Goal: Information Seeking & Learning: Learn about a topic

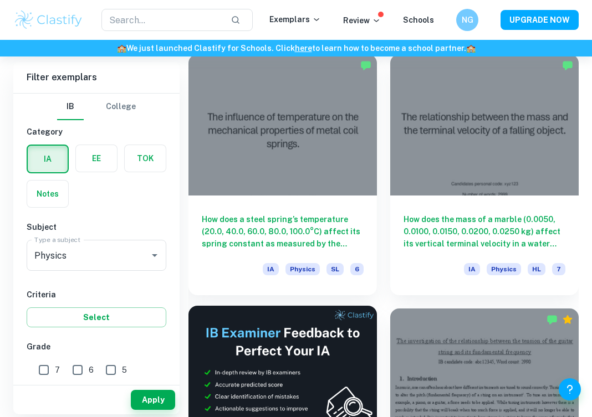
scroll to position [310, 0]
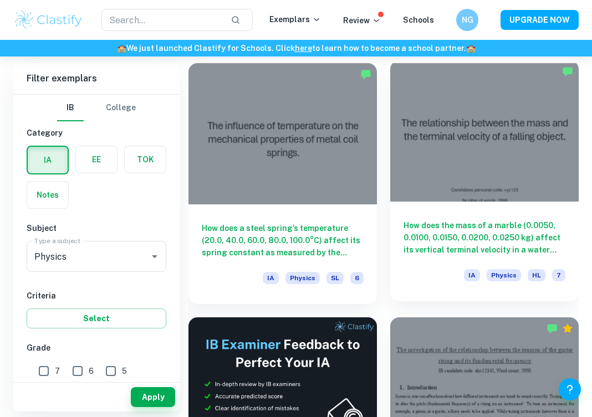
click at [434, 93] on div at bounding box center [484, 130] width 188 height 141
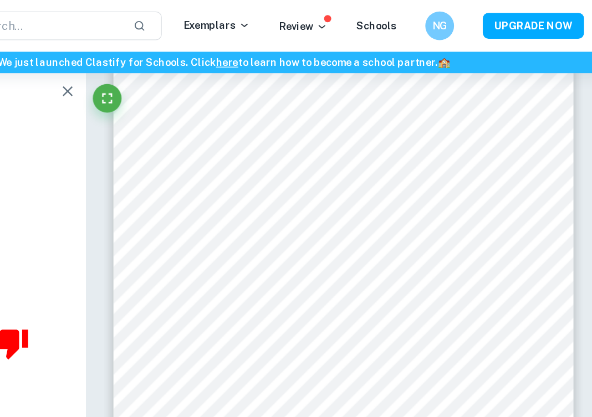
scroll to position [8455, 0]
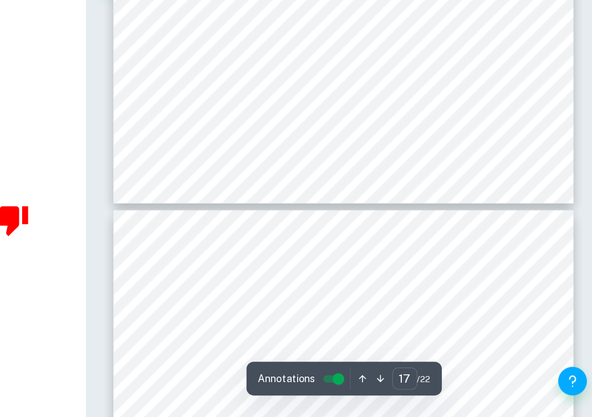
type input "18"
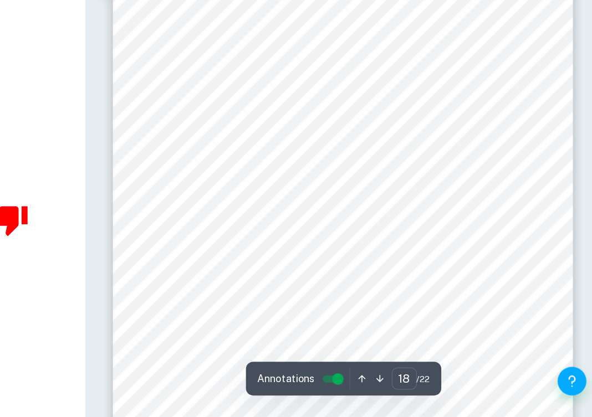
scroll to position [8868, 0]
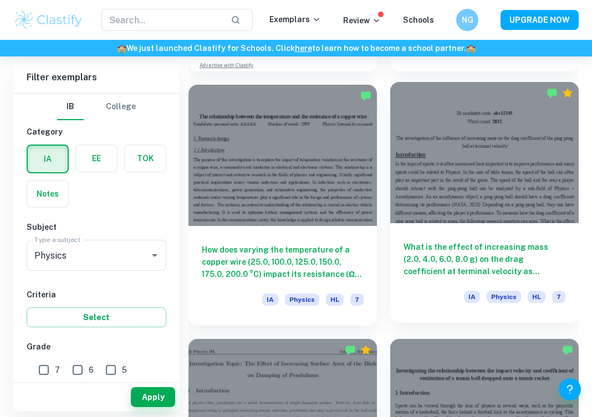
scroll to position [1306, 0]
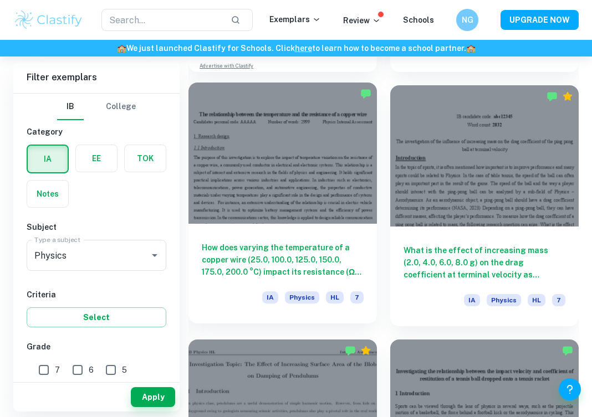
click at [275, 151] on div at bounding box center [282, 153] width 188 height 141
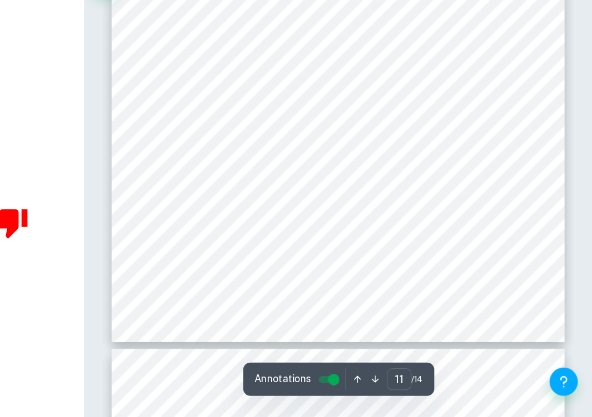
scroll to position [5464, 0]
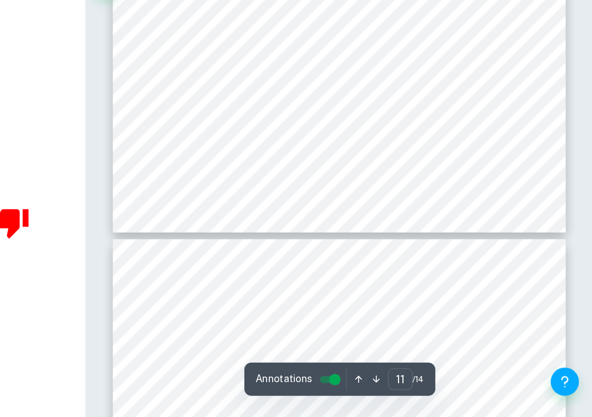
type input "12"
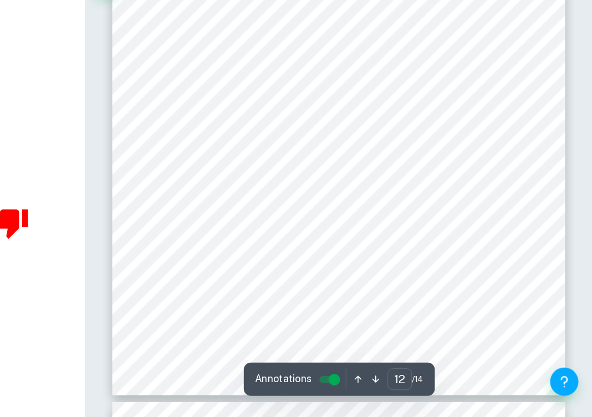
scroll to position [5967, 0]
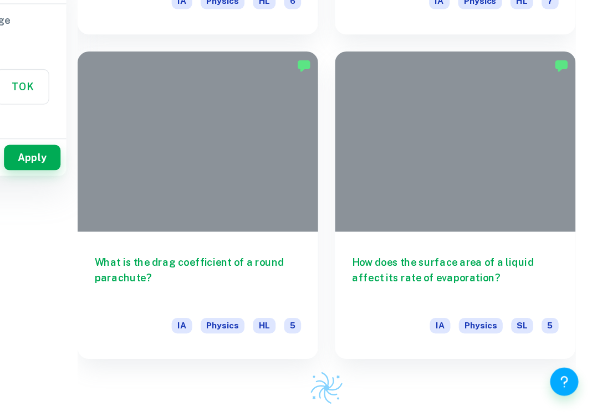
scroll to position [1306, 0]
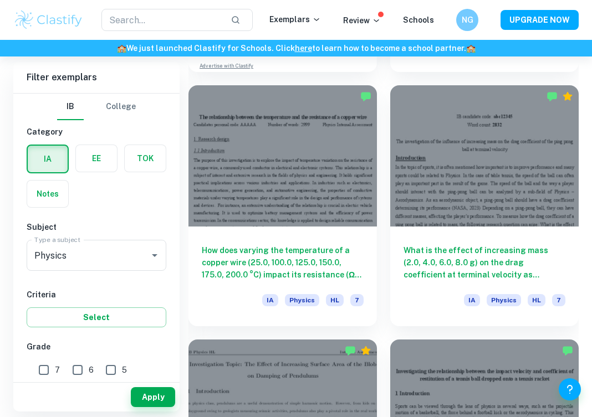
click at [74, 0] on div "​ Exemplars Review Schools NG UPGRADE NOW" at bounding box center [296, 20] width 592 height 40
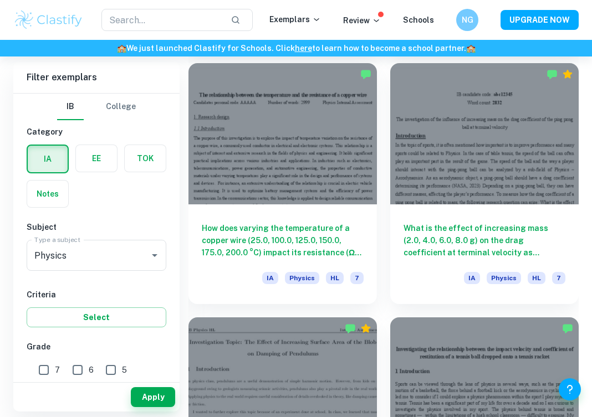
scroll to position [1329, 0]
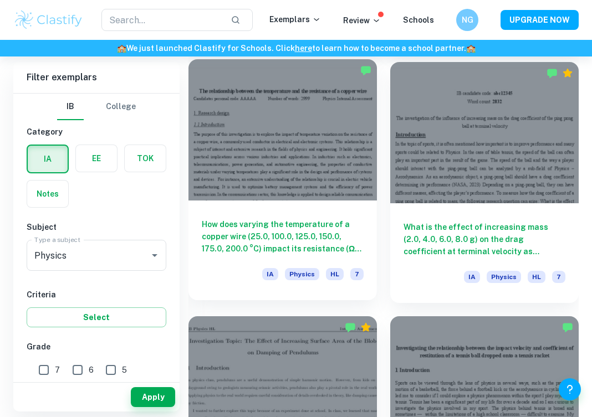
click at [325, 177] on div at bounding box center [282, 129] width 188 height 141
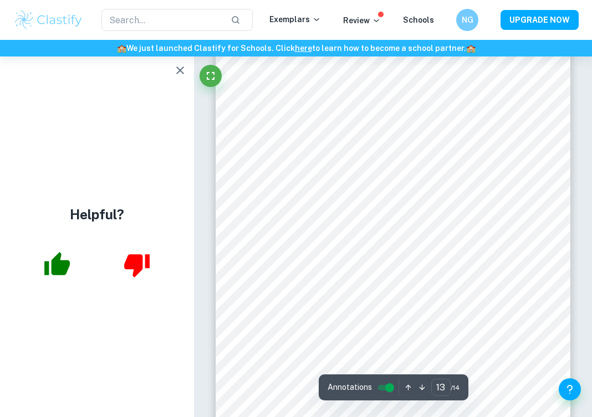
scroll to position [6351, 0]
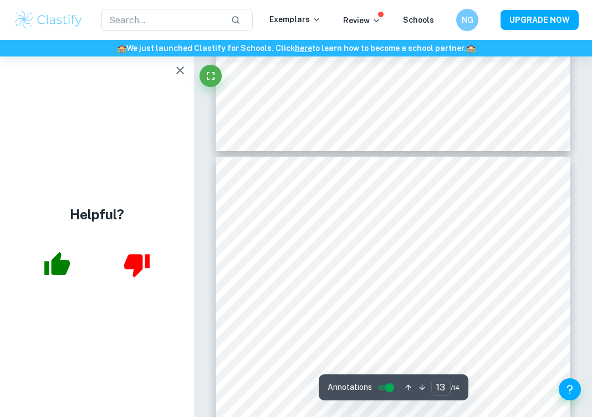
type input "12"
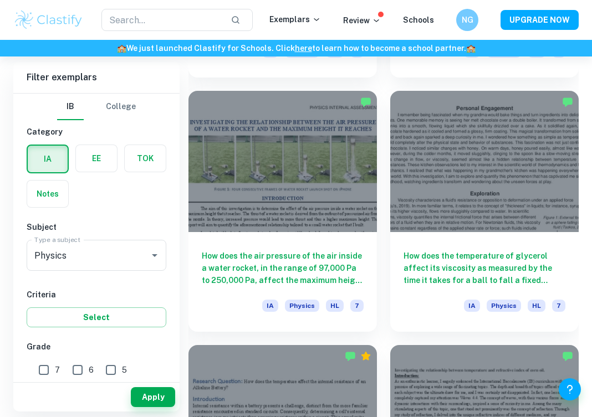
scroll to position [1826, 0]
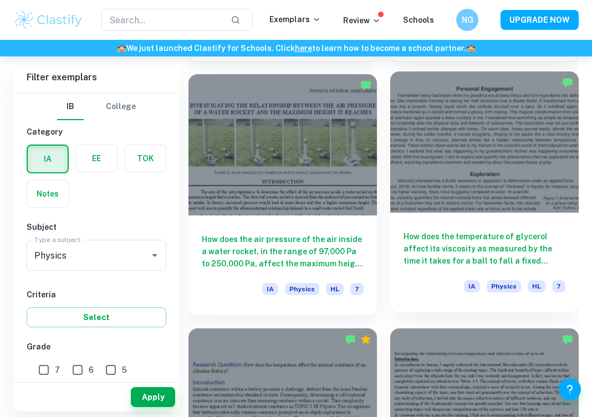
click at [494, 195] on div at bounding box center [484, 142] width 188 height 141
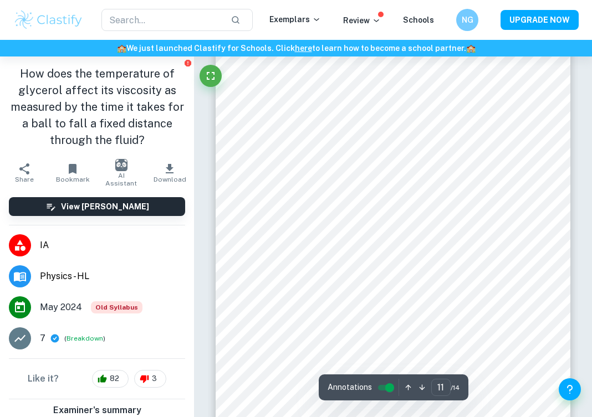
scroll to position [4811, 1]
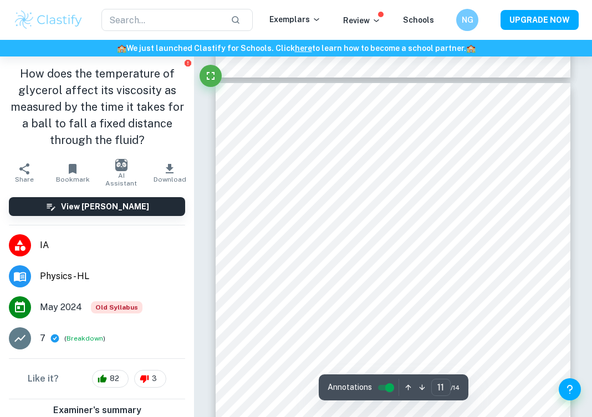
type input "10"
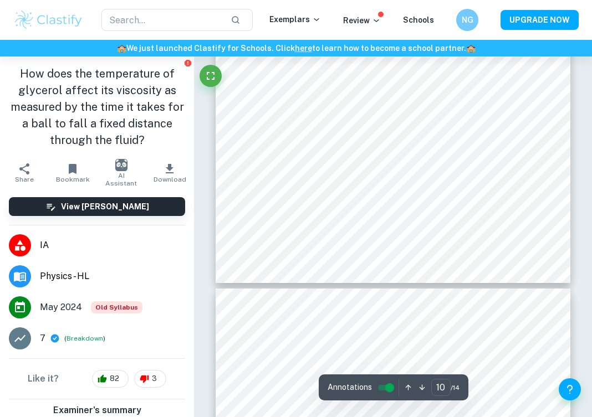
scroll to position [4616, 0]
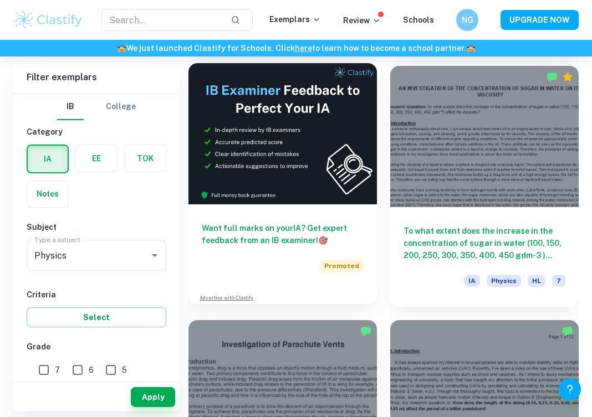
scroll to position [2837, 0]
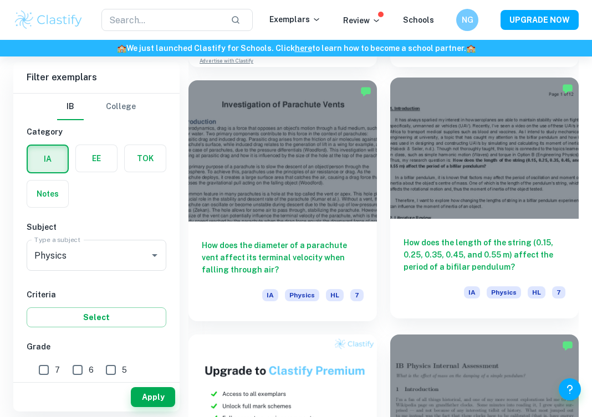
click at [497, 198] on div at bounding box center [484, 148] width 188 height 141
click at [448, 185] on div at bounding box center [484, 148] width 188 height 141
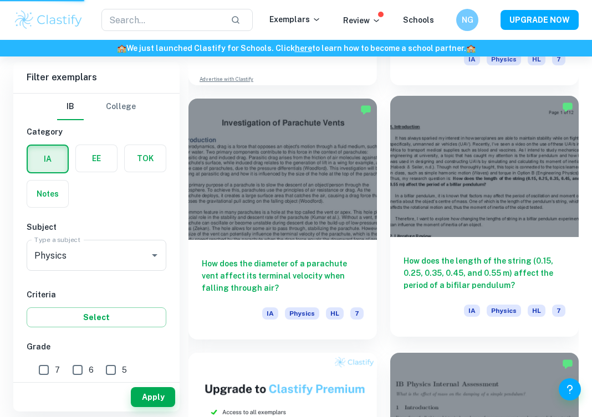
scroll to position [2811, 0]
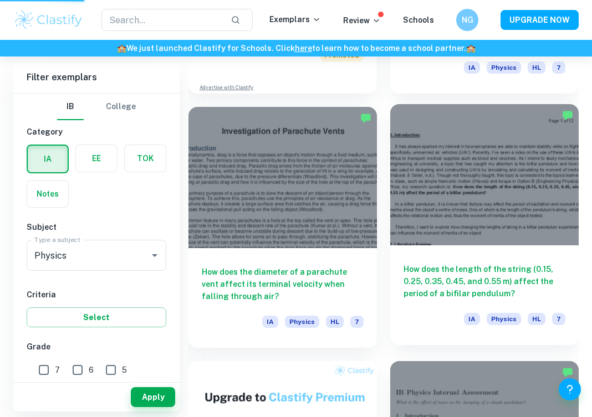
click at [453, 177] on div at bounding box center [484, 174] width 188 height 141
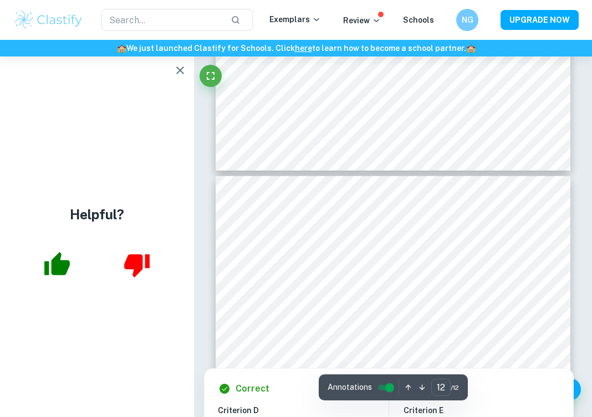
scroll to position [5616, 0]
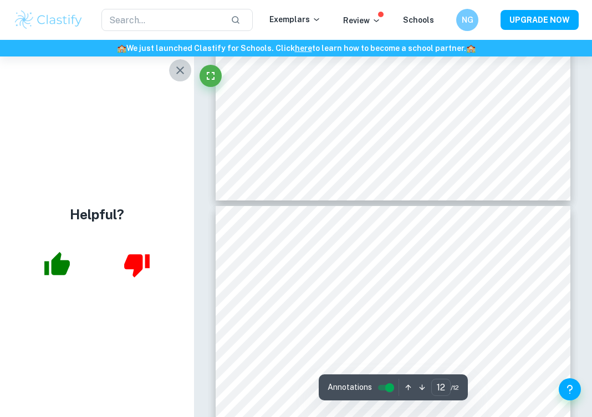
click at [183, 69] on icon "button" at bounding box center [179, 70] width 13 height 13
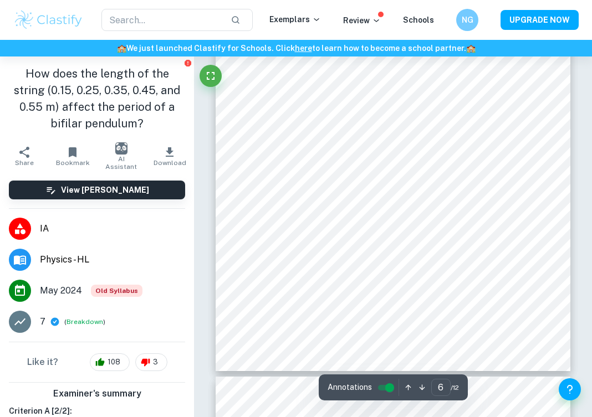
scroll to position [2828, 0]
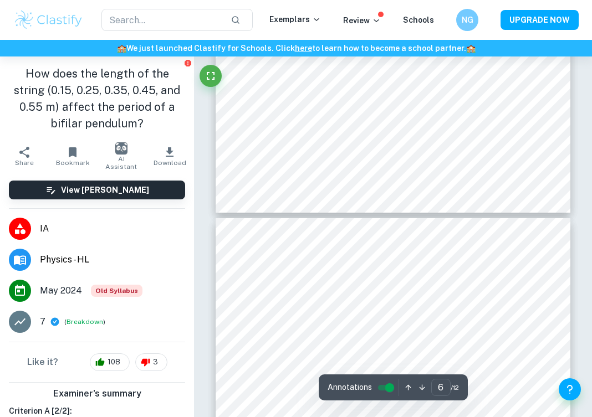
type input "5"
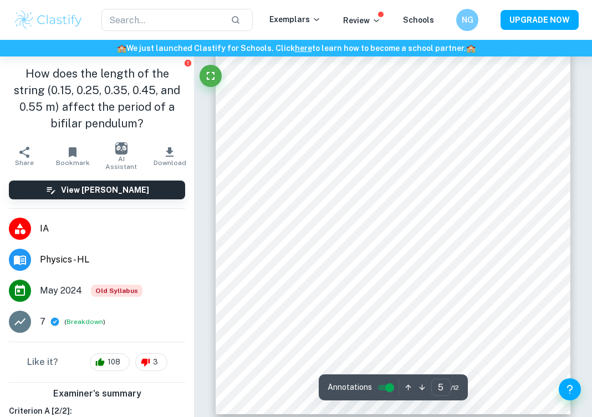
scroll to position [2301, 0]
